Goal: Task Accomplishment & Management: Manage account settings

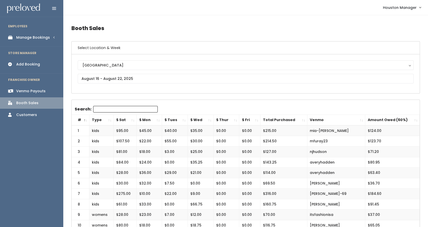
click at [40, 39] on div "Manage Bookings" at bounding box center [33, 37] width 34 height 5
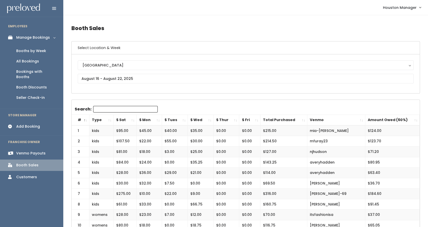
click at [37, 85] on div "Booth Discounts" at bounding box center [31, 87] width 31 height 5
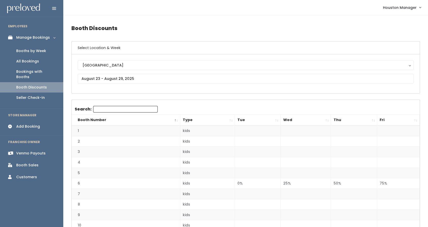
click at [354, 122] on th "Thu" at bounding box center [354, 120] width 46 height 11
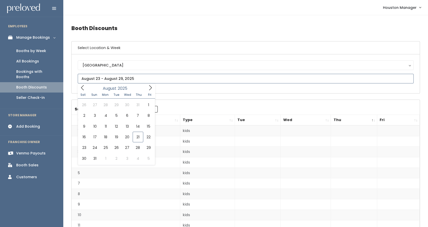
click at [140, 78] on input "text" at bounding box center [246, 79] width 336 height 10
type input "[DATE] to [DATE]"
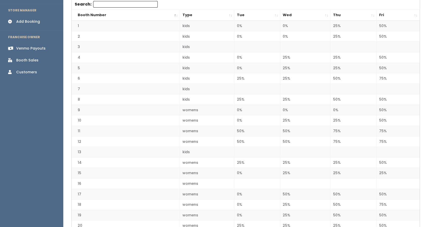
scroll to position [105, 0]
click at [340, 13] on th "Thu" at bounding box center [353, 15] width 46 height 11
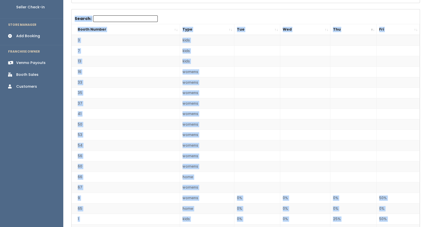
scroll to position [0, 0]
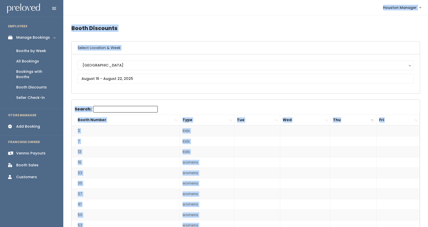
drag, startPoint x: 117, startPoint y: 54, endPoint x: 126, endPoint y: -28, distance: 83.2
drag, startPoint x: 194, startPoint y: 102, endPoint x: 207, endPoint y: 51, distance: 53.3
click at [207, 51] on h6 "Select Location & Week" at bounding box center [246, 47] width 348 height 13
click at [215, 24] on h4 "Booth Discounts" at bounding box center [245, 28] width 348 height 14
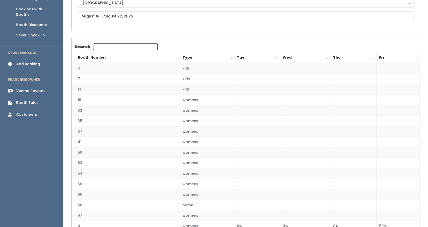
scroll to position [62, 0]
click at [23, 100] on div "Booth Sales" at bounding box center [27, 102] width 22 height 5
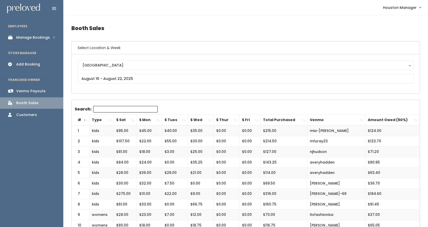
click at [34, 40] on div "Manage Bookings" at bounding box center [33, 37] width 34 height 5
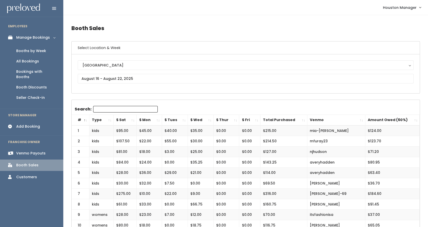
click at [31, 85] on div "Booth Discounts" at bounding box center [31, 87] width 31 height 5
